Goal: Transaction & Acquisition: Obtain resource

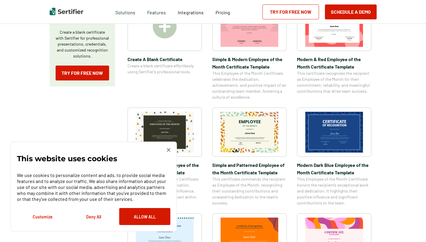
scroll to position [131, 0]
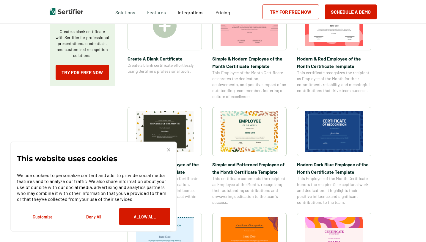
click at [168, 149] on img at bounding box center [169, 150] width 4 height 4
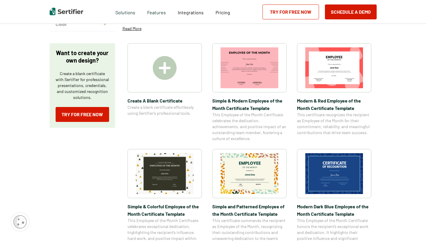
scroll to position [88, 0]
click at [354, 63] on img at bounding box center [335, 68] width 58 height 41
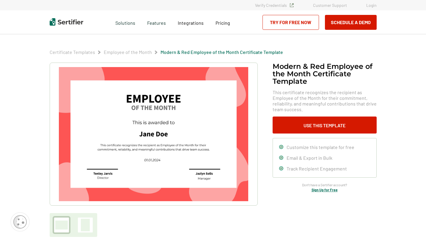
click at [172, 96] on img at bounding box center [153, 134] width 189 height 134
click at [173, 97] on img at bounding box center [153, 134] width 189 height 134
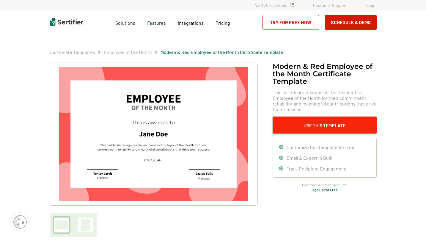
click at [313, 122] on button "Use This Template" at bounding box center [325, 124] width 104 height 17
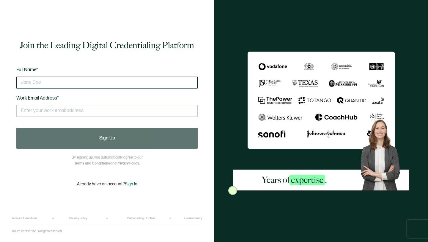
click at [90, 78] on input "text" at bounding box center [107, 82] width 182 height 12
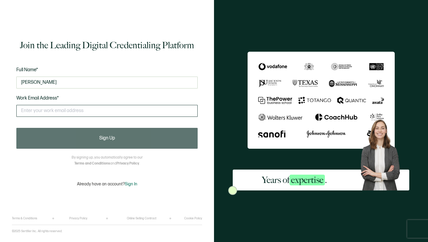
type input "[PERSON_NAME]"
click at [75, 107] on input "text" at bounding box center [107, 111] width 182 height 12
click at [36, 111] on input "[EMAIL_ADDRESS][DOMAIN_NAME]" at bounding box center [107, 111] width 182 height 12
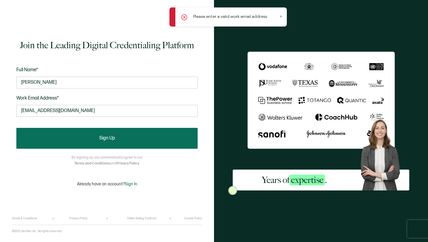
type input "[EMAIL_ADDRESS][DOMAIN_NAME]"
click at [54, 134] on button "Sign Up" at bounding box center [107, 138] width 182 height 21
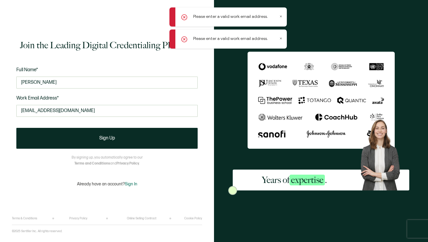
drag, startPoint x: 105, startPoint y: 109, endPoint x: 0, endPoint y: 104, distance: 104.9
click at [0, 104] on div "Join the Leading Digital Credentialing Platform Full Name* [PERSON_NAME] Work E…" at bounding box center [107, 121] width 214 height 242
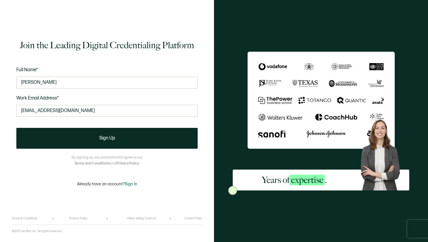
type input "[EMAIL_ADDRESS][DOMAIN_NAME]"
